Goal: Complete Application Form: Complete application form

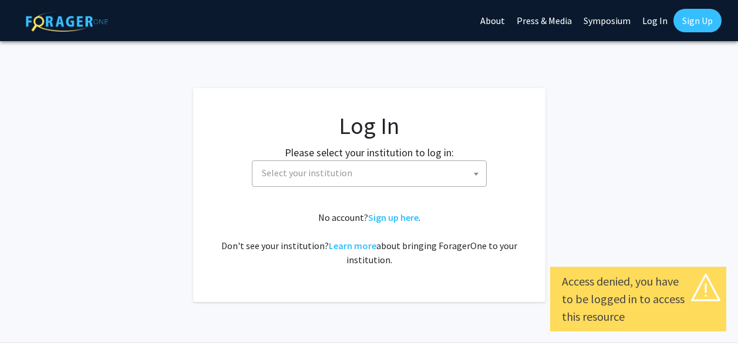
select select
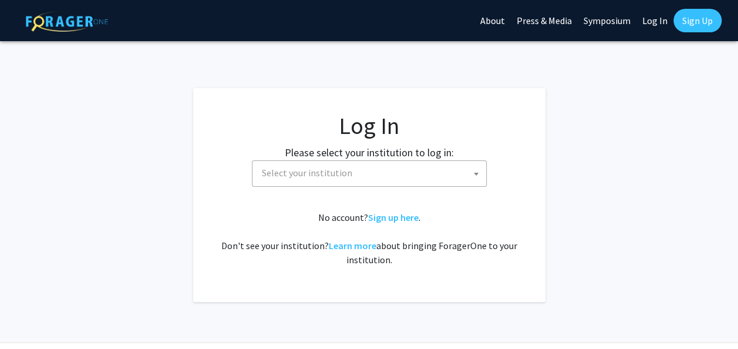
click at [404, 172] on span "Select your institution" at bounding box center [371, 173] width 229 height 24
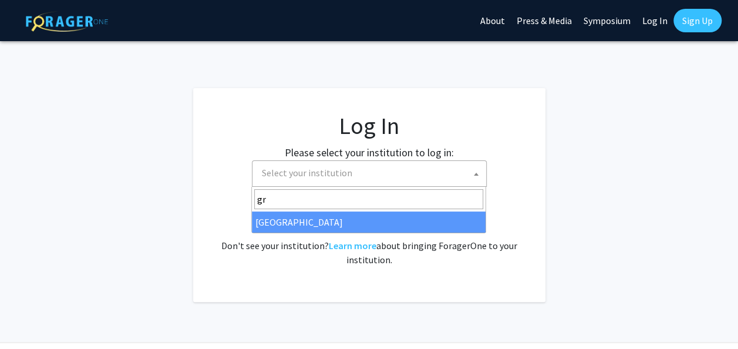
type input "gr"
select select "23"
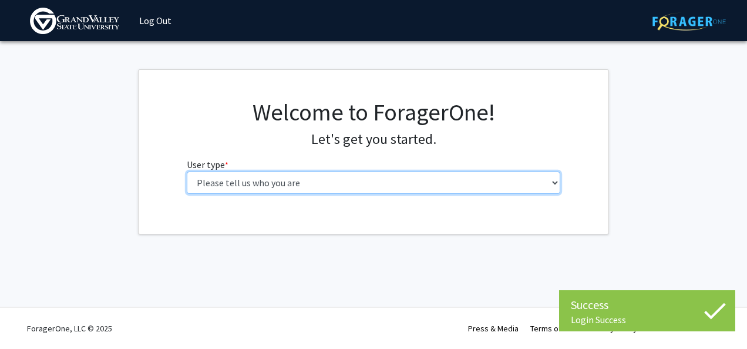
click at [331, 180] on select "Please tell us who you are Undergraduate Student Master's Student Doctoral Cand…" at bounding box center [374, 183] width 374 height 22
select select "1: undergrad"
click at [187, 172] on select "Please tell us who you are Undergraduate Student Master's Student Doctoral Cand…" at bounding box center [374, 183] width 374 height 22
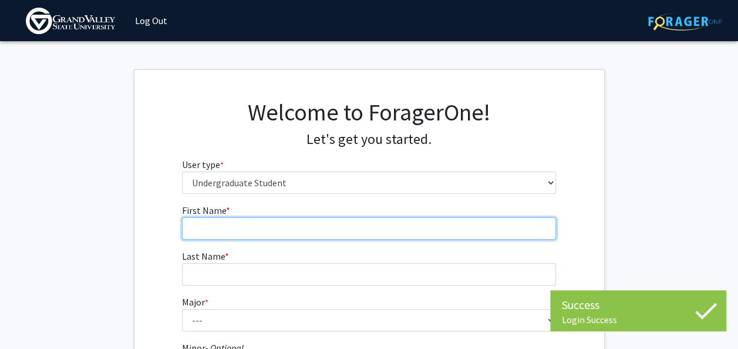
click at [350, 234] on input "First Name * required" at bounding box center [369, 228] width 374 height 22
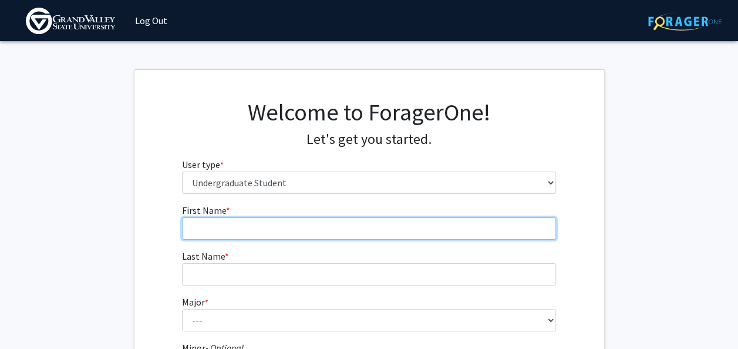
type input "[PERSON_NAME]"
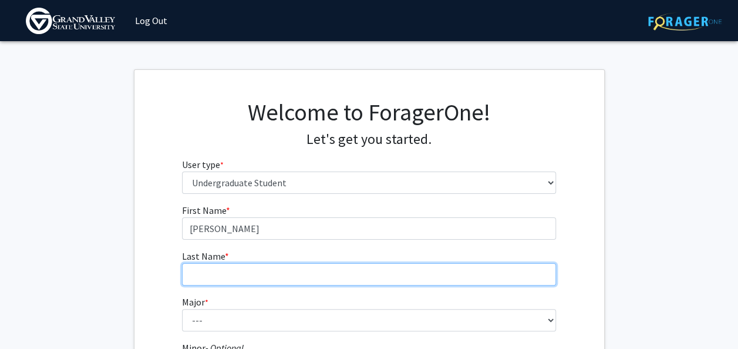
type input "Fraser"
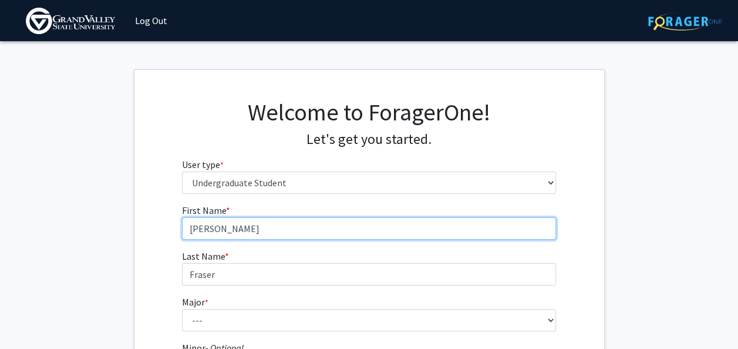
type input "Ayla"
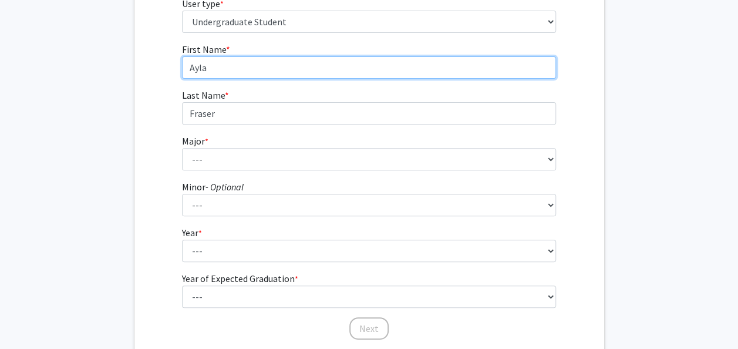
scroll to position [186, 0]
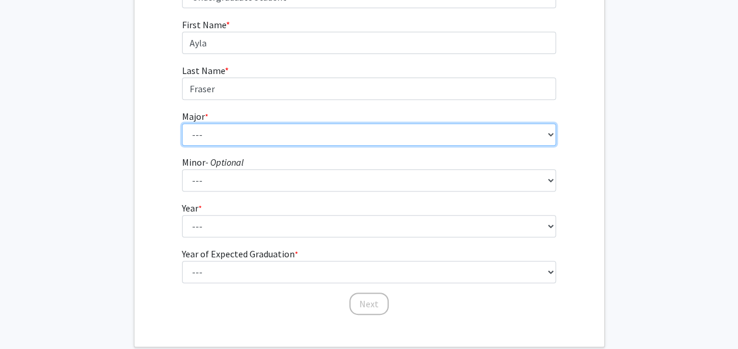
click at [246, 126] on select "--- Advertising and Public Relations Allied Health Science Anthropology Applied…" at bounding box center [369, 134] width 374 height 22
select select "9: 1884"
click at [182, 123] on select "--- Advertising and Public Relations Allied Health Science Anthropology Applied…" at bounding box center [369, 134] width 374 height 22
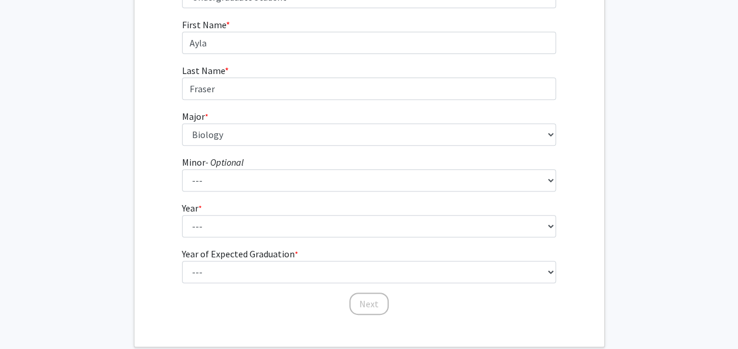
click at [244, 191] on form "First Name * required [PERSON_NAME] Last Name * required [PERSON_NAME] * requir…" at bounding box center [369, 161] width 374 height 287
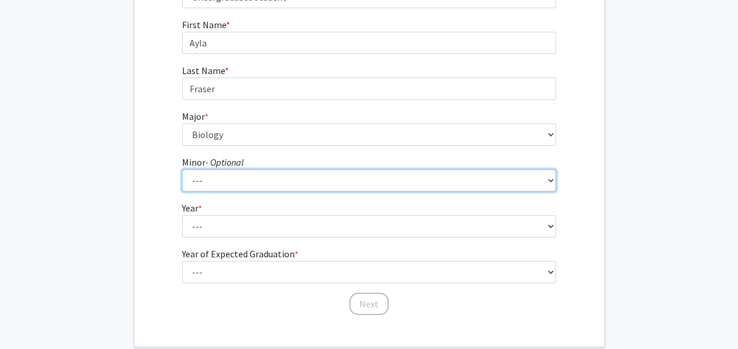
click at [254, 179] on select "--- Accounting Adventure Tourism Management Advertising and Public Relations Af…" at bounding box center [369, 180] width 374 height 22
select select "24: 1507"
click at [182, 169] on select "--- Accounting Adventure Tourism Management Advertising and Public Relations Af…" at bounding box center [369, 180] width 374 height 22
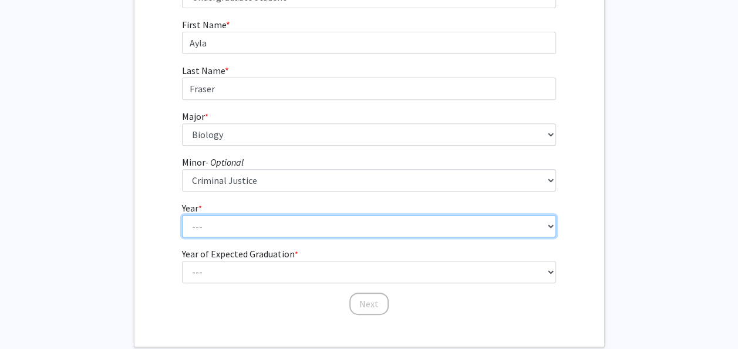
click at [243, 222] on select "--- First-year Sophomore Junior Senior Postbaccalaureate Certificate" at bounding box center [369, 226] width 374 height 22
select select "2: sophomore"
click at [182, 215] on select "--- First-year Sophomore Junior Senior Postbaccalaureate Certificate" at bounding box center [369, 226] width 374 height 22
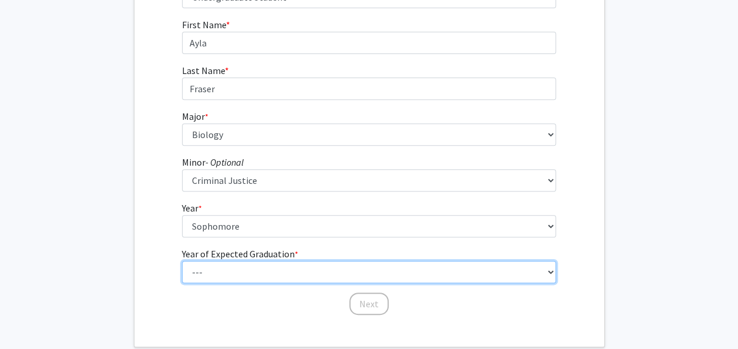
click at [233, 266] on select "--- 2025 2026 2027 2028 2029 2030 2031 2032 2033 2034" at bounding box center [369, 272] width 374 height 22
select select "4: 2028"
click at [182, 261] on select "--- 2025 2026 2027 2028 2029 2030 2031 2032 2033 2034" at bounding box center [369, 272] width 374 height 22
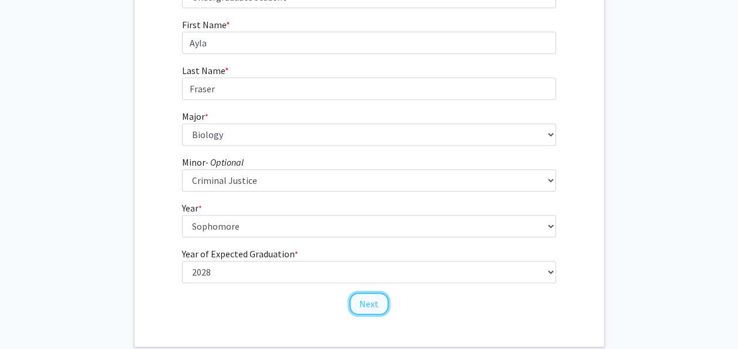
click at [367, 308] on button "Next" at bounding box center [368, 304] width 39 height 22
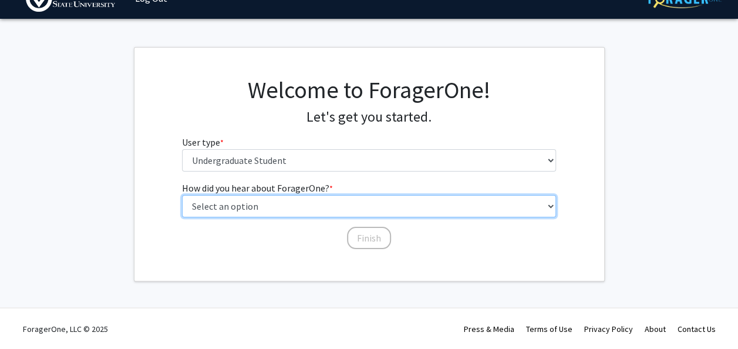
click at [317, 207] on select "Select an option Peer/student recommendation Faculty/staff recommendation Unive…" at bounding box center [369, 206] width 374 height 22
select select "2: faculty_recommendation"
click at [182, 195] on select "Select an option Peer/student recommendation Faculty/staff recommendation Unive…" at bounding box center [369, 206] width 374 height 22
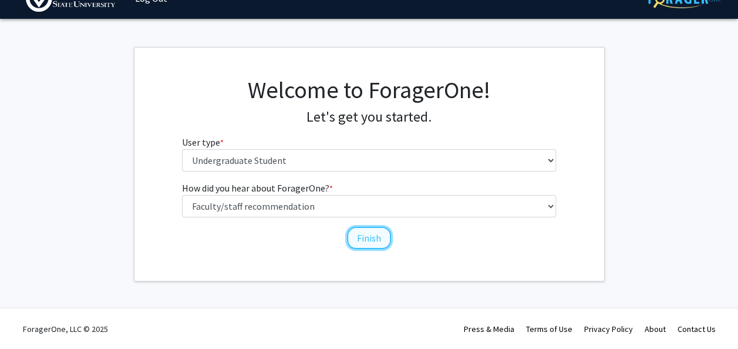
click at [375, 238] on button "Finish" at bounding box center [369, 238] width 44 height 22
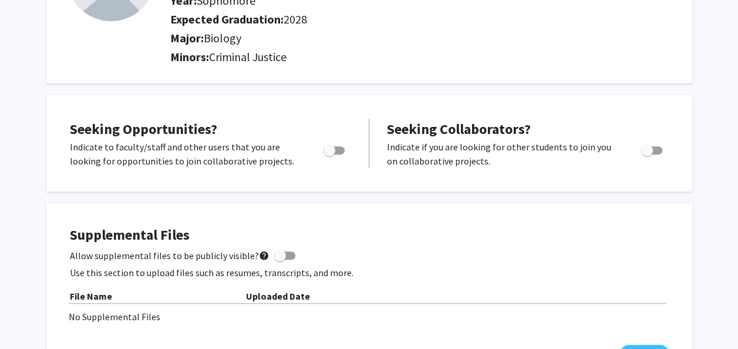
scroll to position [145, 0]
click at [332, 144] on span "Toggle" at bounding box center [330, 150] width 12 height 12
click at [330, 154] on input "Are you actively seeking opportunities?" at bounding box center [329, 154] width 1 height 1
checkbox input "true"
click at [649, 144] on span "Toggle" at bounding box center [647, 150] width 12 height 12
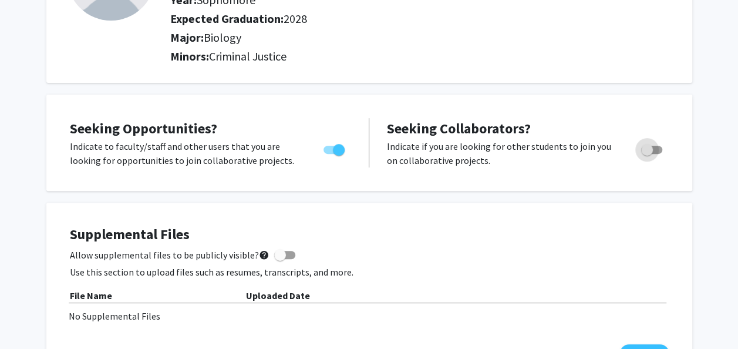
click at [647, 154] on input "Would you like to receive other student requests to work with you?" at bounding box center [647, 154] width 1 height 1
checkbox input "true"
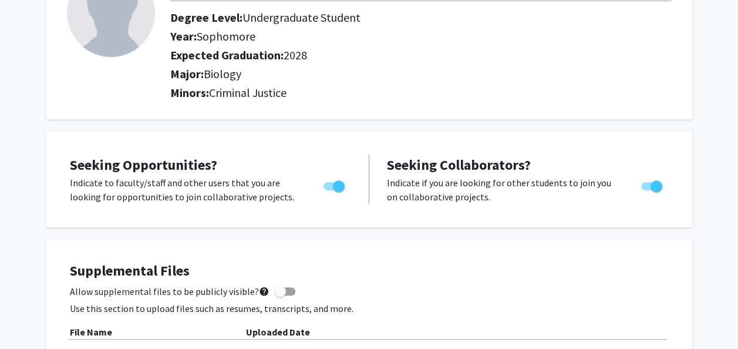
scroll to position [0, 0]
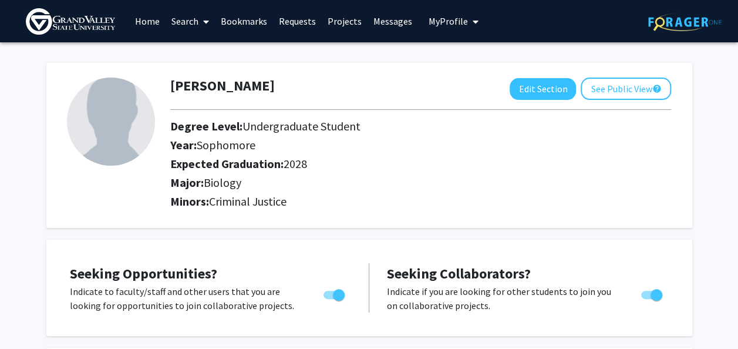
click at [152, 14] on link "Home" at bounding box center [147, 21] width 36 height 41
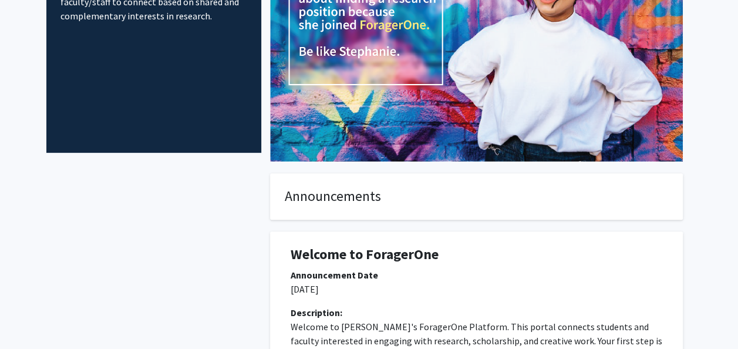
scroll to position [290, 0]
